Goal: Task Accomplishment & Management: Manage account settings

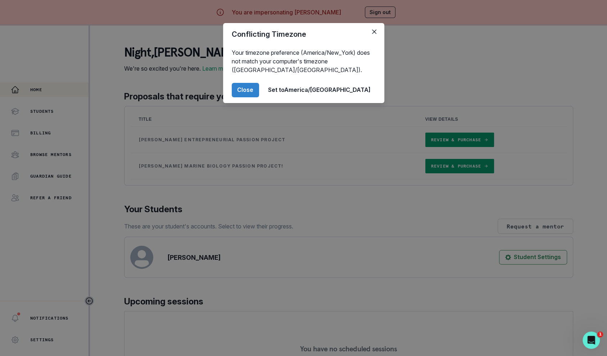
click at [56, 132] on div "Conflicting Timezone Your timezone preference (America/New_York) does not match…" at bounding box center [303, 178] width 607 height 356
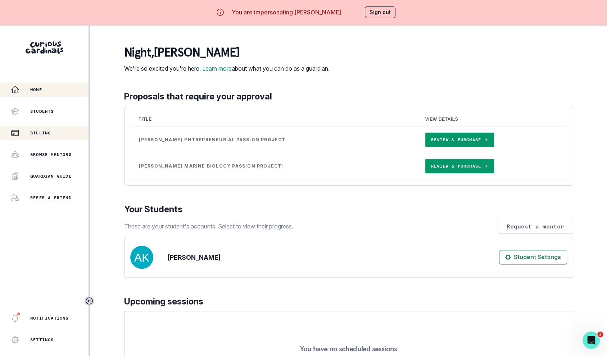
click at [56, 133] on div "Billing" at bounding box center [50, 133] width 78 height 9
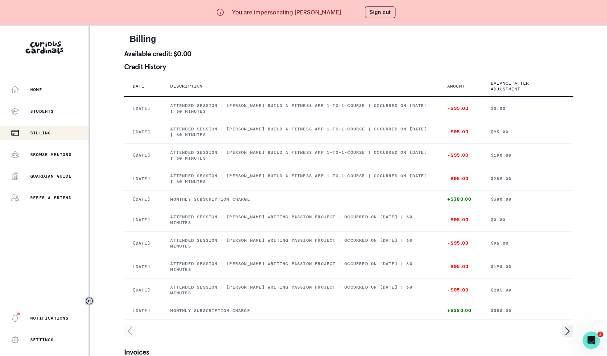
click at [380, 9] on button "Sign out" at bounding box center [380, 12] width 31 height 12
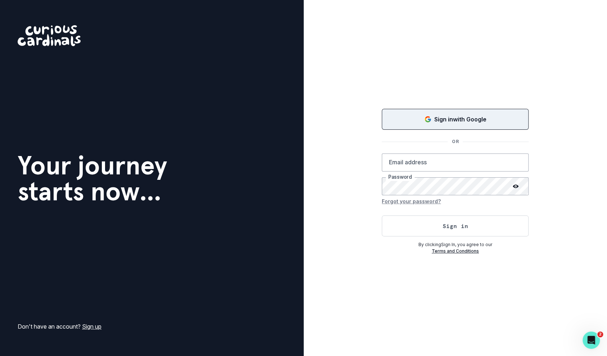
click at [387, 116] on button "Sign in with Google" at bounding box center [455, 119] width 147 height 21
